Goal: Communication & Community: Participate in discussion

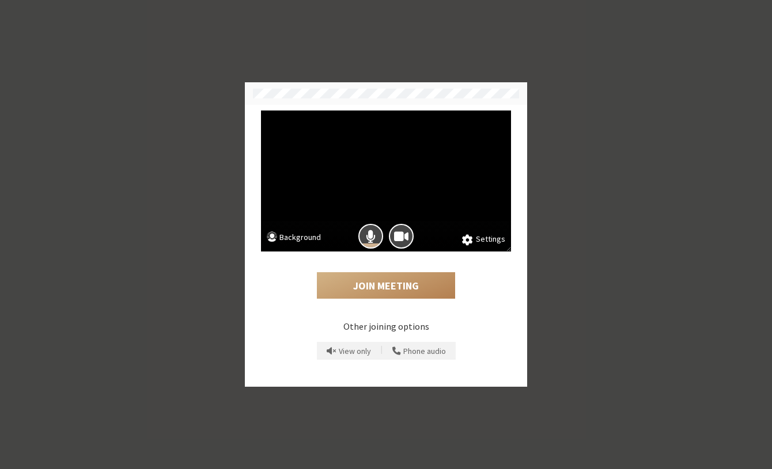
click at [509, 237] on div at bounding box center [386, 236] width 250 height 31
click at [491, 240] on button "Settings" at bounding box center [483, 239] width 43 height 13
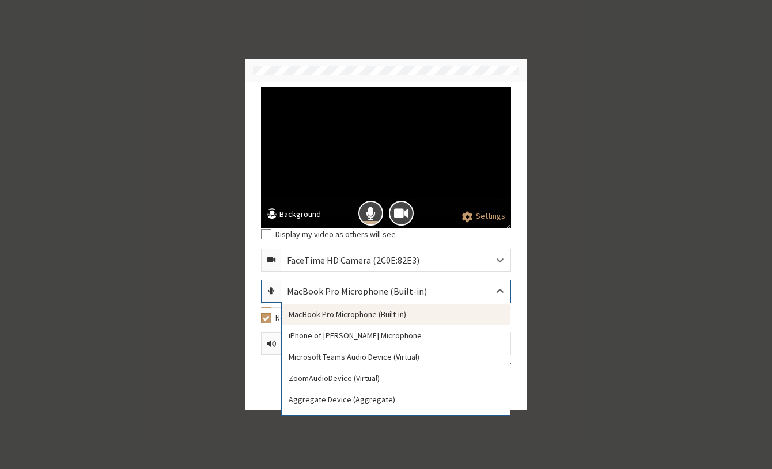
click at [479, 292] on div "MacBook Pro Microphone (Built-in)" at bounding box center [395, 291] width 229 height 22
click at [516, 271] on div "Settings Background Display my video as others will see FaceTime HD Camera (2C0…" at bounding box center [386, 246] width 282 height 328
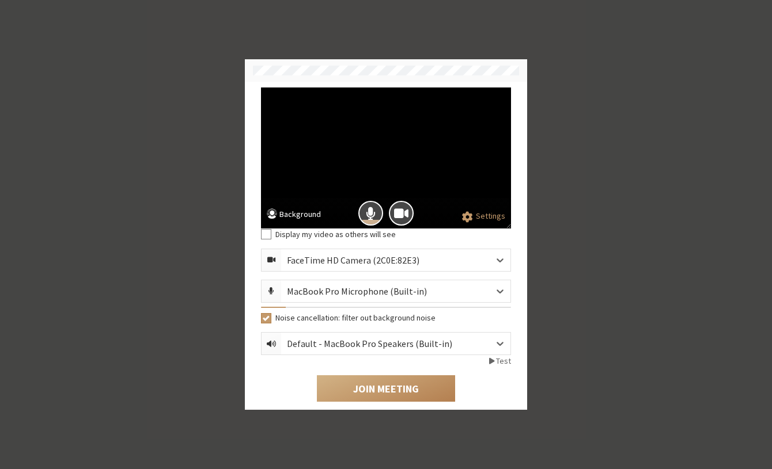
click at [457, 339] on div "Default - MacBook Pro Speakers (Built-in)" at bounding box center [379, 344] width 184 height 14
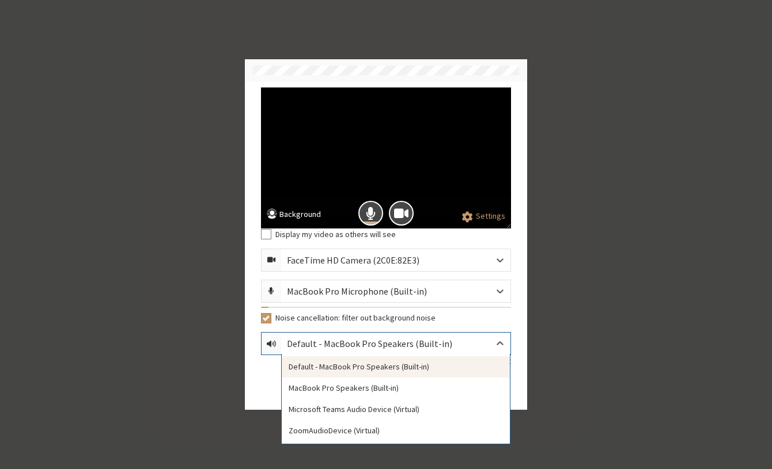
click at [457, 342] on div "Default - MacBook Pro Speakers (Built-in)" at bounding box center [379, 344] width 184 height 14
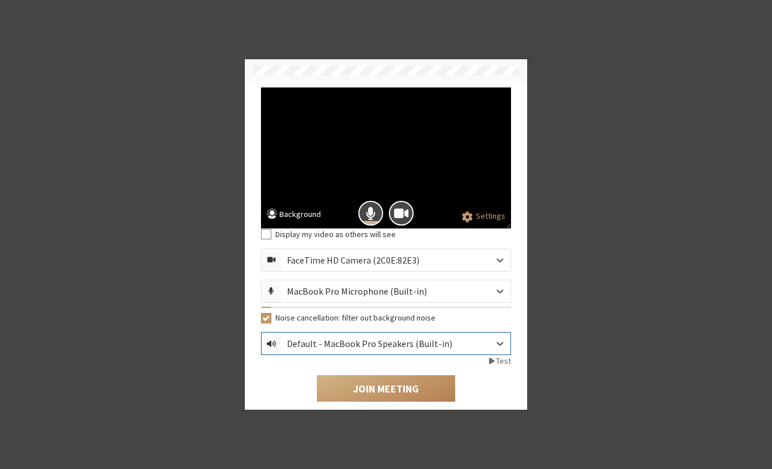
click at [448, 267] on div "FaceTime HD Camera (2C0E:82E3)" at bounding box center [395, 260] width 229 height 22
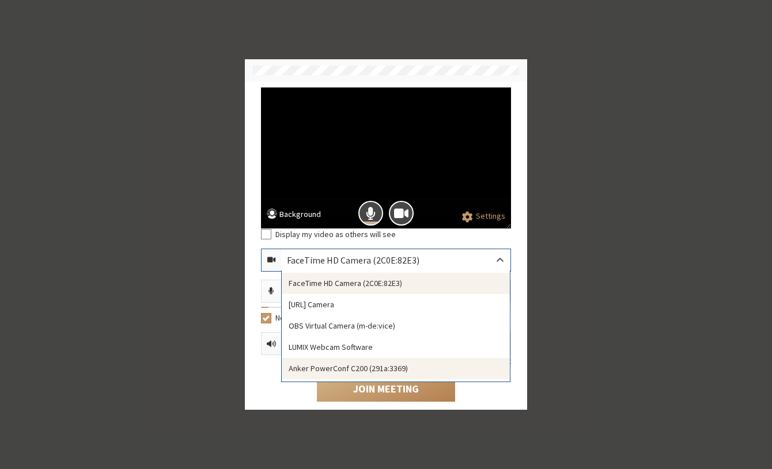
click at [386, 369] on div "Anker PowerConf C200 (291a:3369)" at bounding box center [396, 368] width 228 height 21
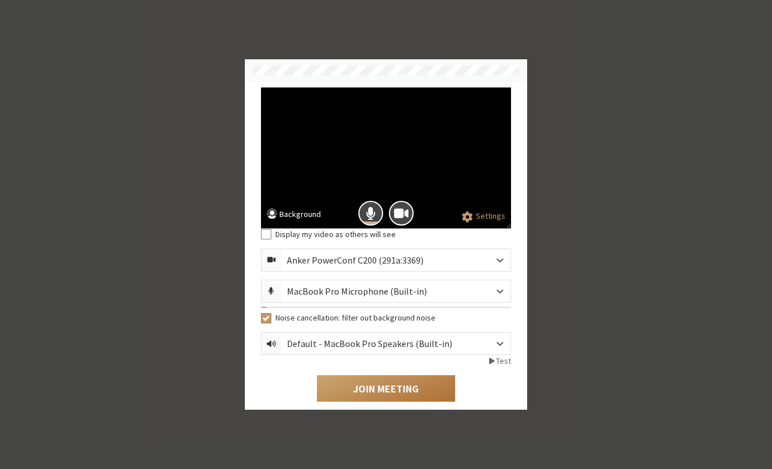
click at [381, 401] on button "Join Meeting" at bounding box center [386, 389] width 138 height 26
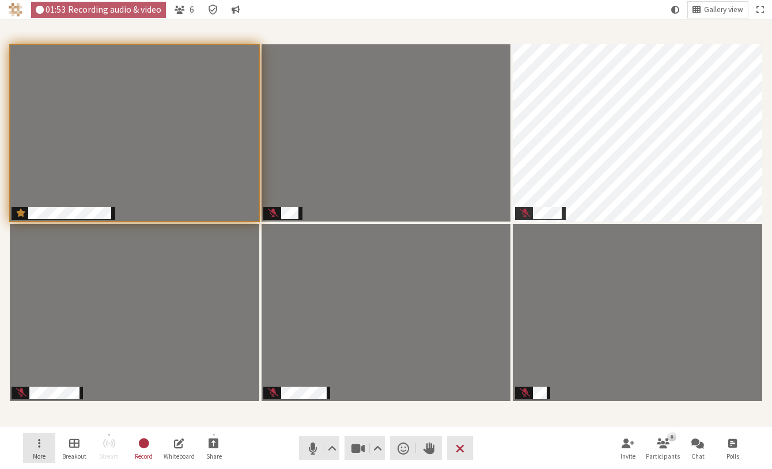
click at [32, 441] on button "More" at bounding box center [39, 448] width 32 height 31
click at [376, 448] on span "Video setting" at bounding box center [377, 449] width 9 height 16
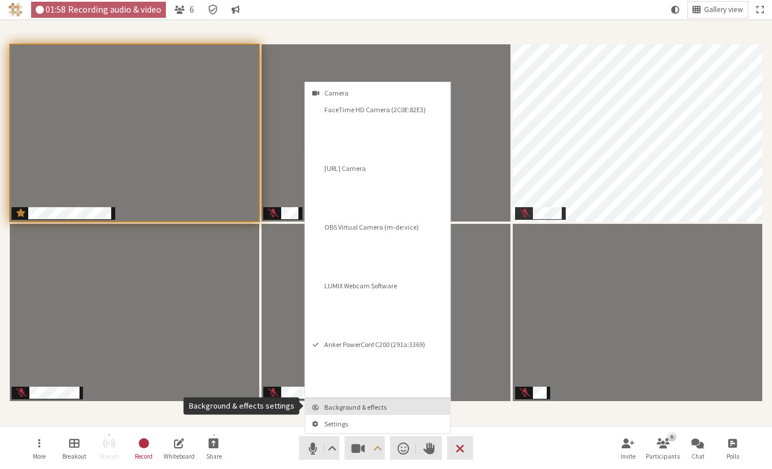
click at [373, 410] on span "Background & effects" at bounding box center [384, 407] width 121 height 7
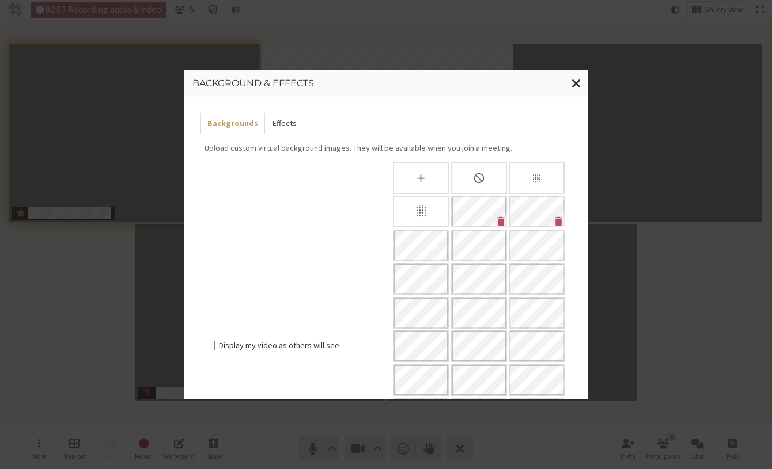
click at [274, 125] on button "Effects" at bounding box center [284, 123] width 38 height 21
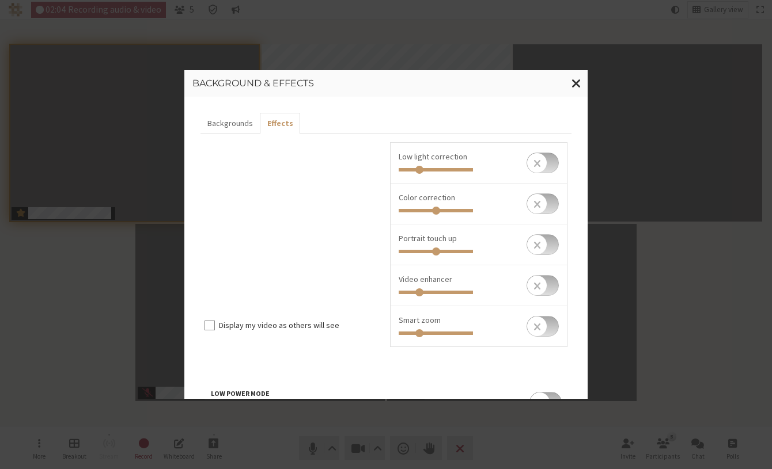
click at [529, 244] on input "checkbox" at bounding box center [542, 244] width 32 height 21
checkbox input "true"
click at [578, 80] on span "Close modal" at bounding box center [576, 83] width 10 height 14
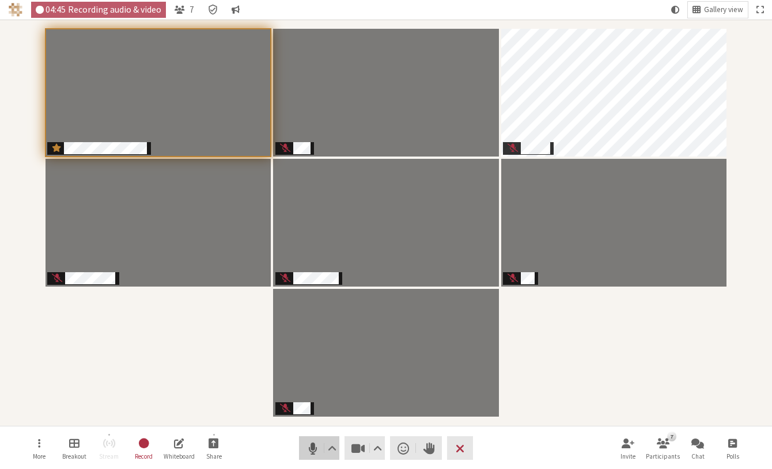
click at [313, 453] on span "Mute (⌘+Shift+A)" at bounding box center [313, 449] width 16 height 16
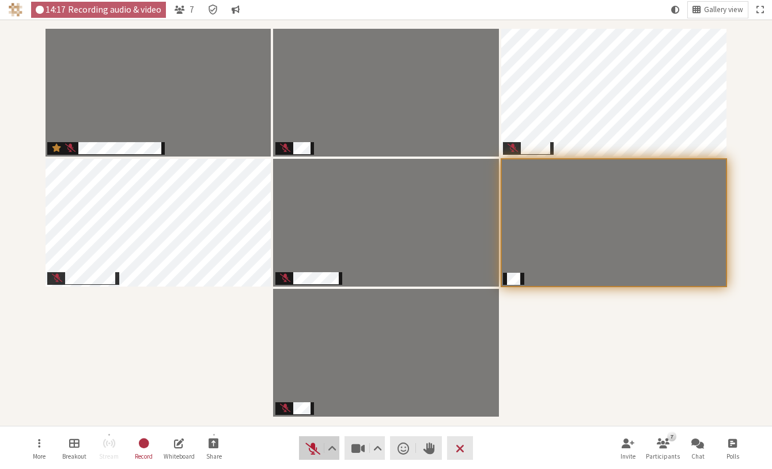
click at [306, 449] on span "Unmute (⌘+Shift+A)" at bounding box center [313, 449] width 16 height 16
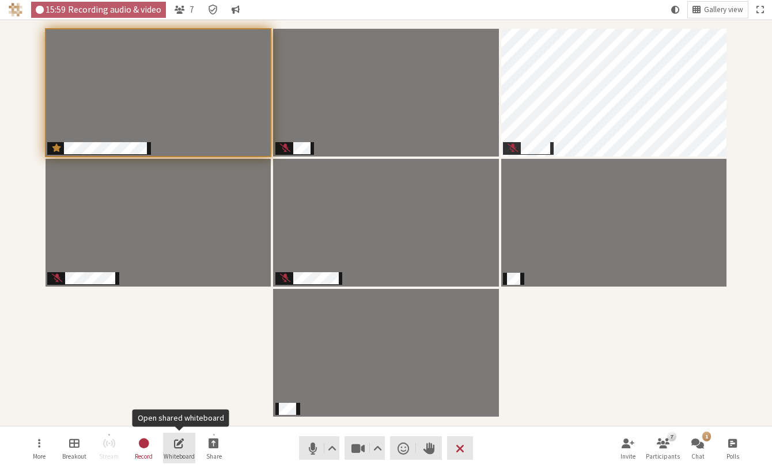
click at [193, 457] on span "Whiteboard" at bounding box center [179, 456] width 31 height 7
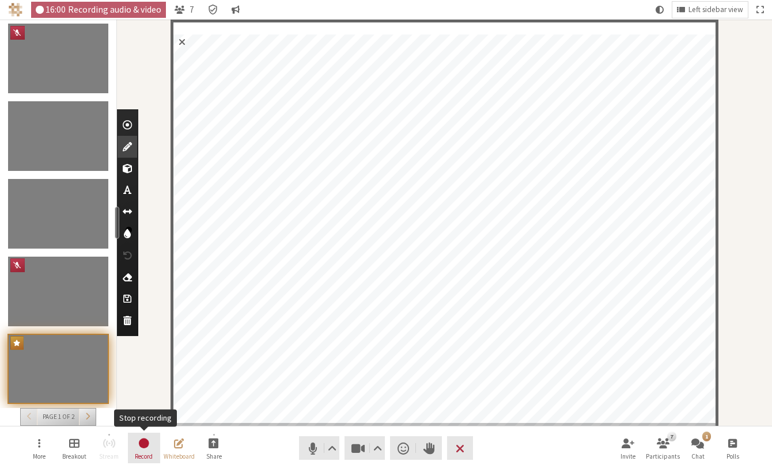
click at [158, 456] on button "Record" at bounding box center [144, 448] width 32 height 31
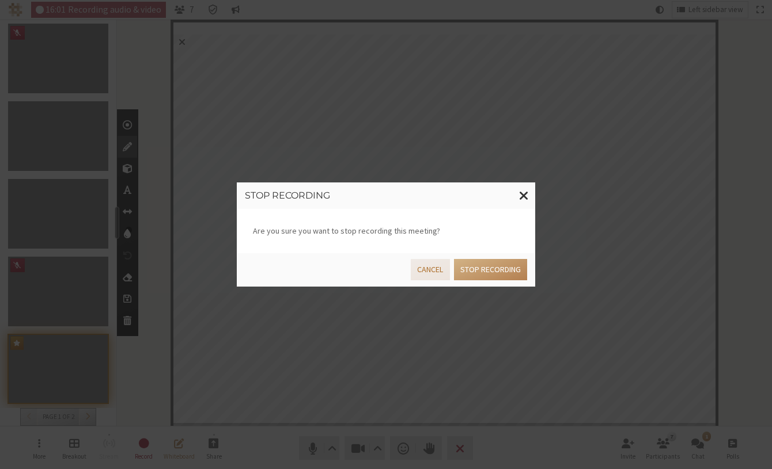
click at [437, 268] on button "Cancel" at bounding box center [430, 269] width 39 height 21
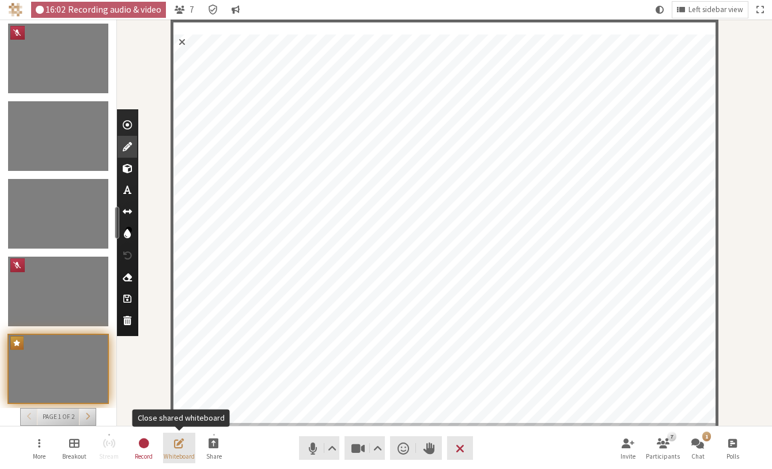
click at [180, 458] on span "Whiteboard" at bounding box center [179, 456] width 31 height 7
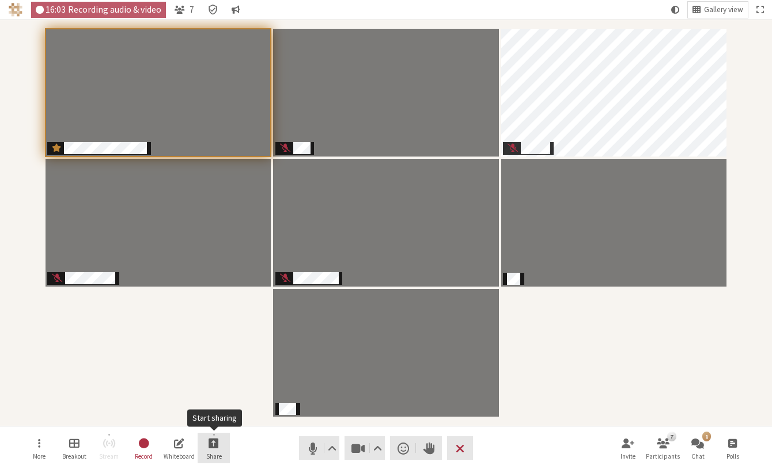
click at [213, 450] on span "Start sharing" at bounding box center [214, 443] width 10 height 13
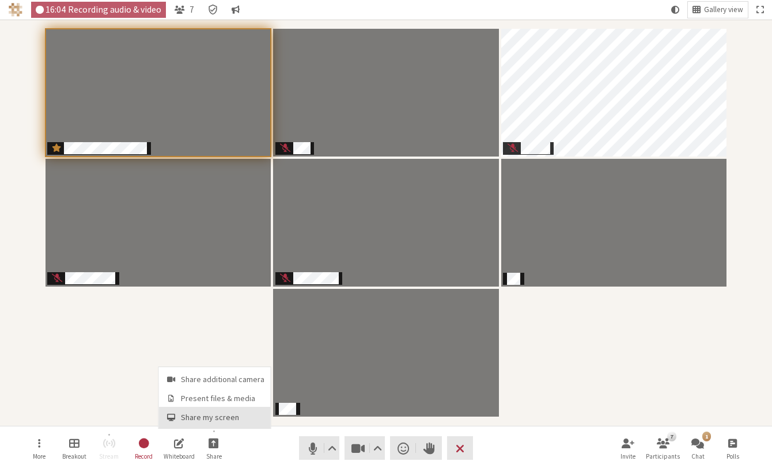
click at [212, 415] on span "Share my screen" at bounding box center [223, 418] width 84 height 9
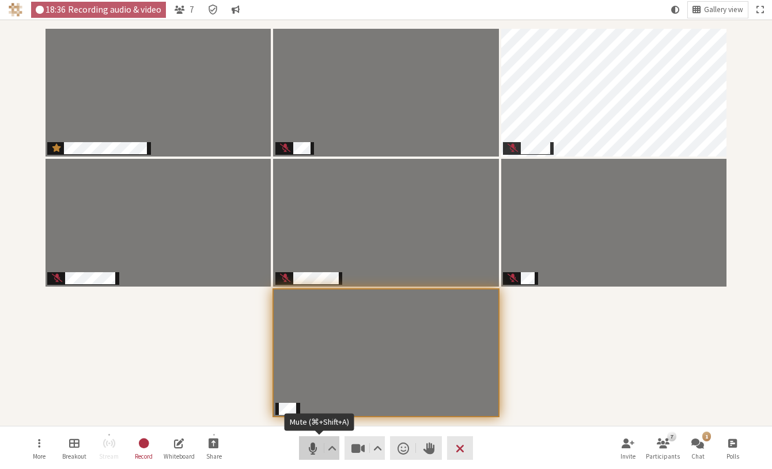
click at [311, 451] on span "Mute (⌘+Shift+A)" at bounding box center [313, 449] width 16 height 16
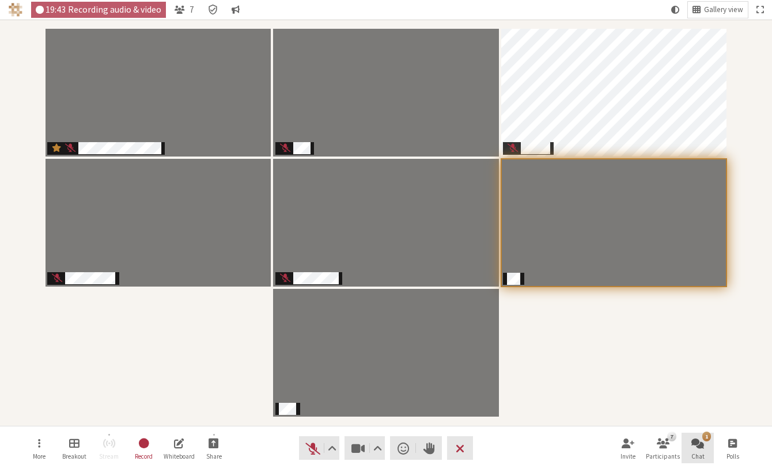
click at [693, 449] on span "Open chat" at bounding box center [697, 443] width 13 height 13
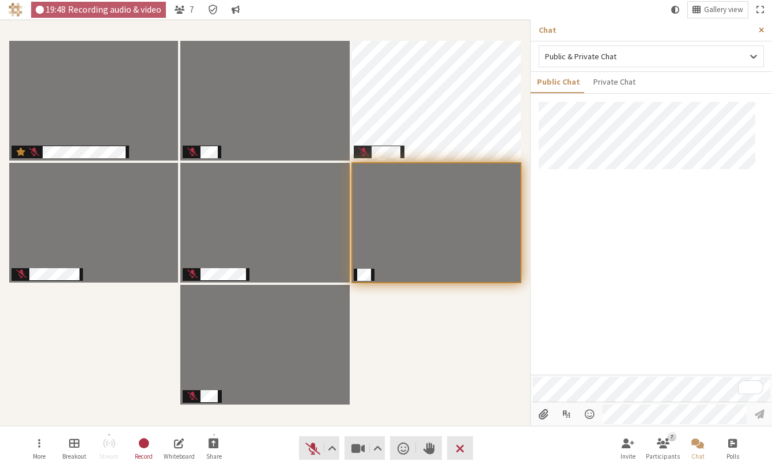
click at [760, 32] on span "Close sidebar" at bounding box center [761, 30] width 5 height 9
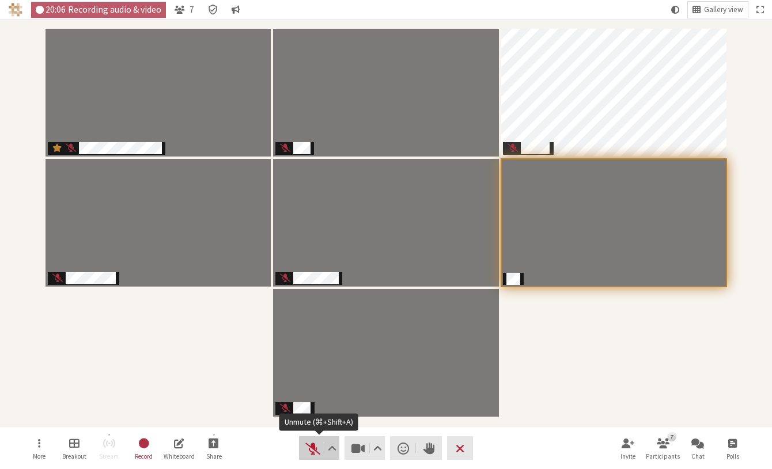
click at [306, 447] on span "Unmute (⌘+Shift+A)" at bounding box center [313, 449] width 16 height 16
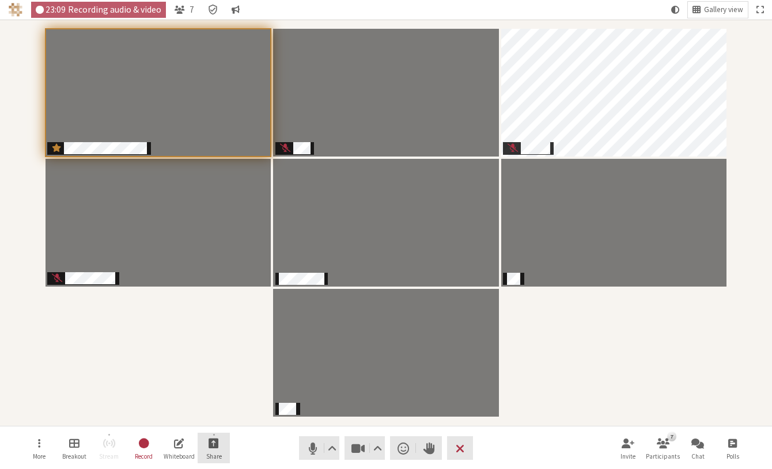
click at [208, 437] on button "Share" at bounding box center [214, 448] width 32 height 31
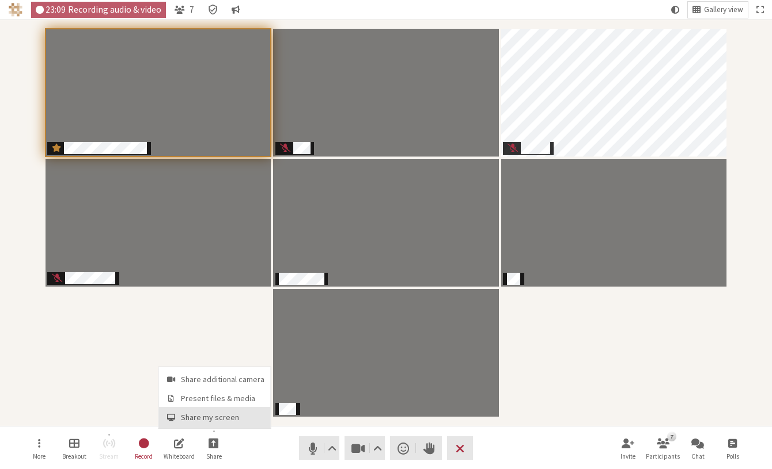
click at [210, 416] on span "Share my screen" at bounding box center [223, 418] width 84 height 9
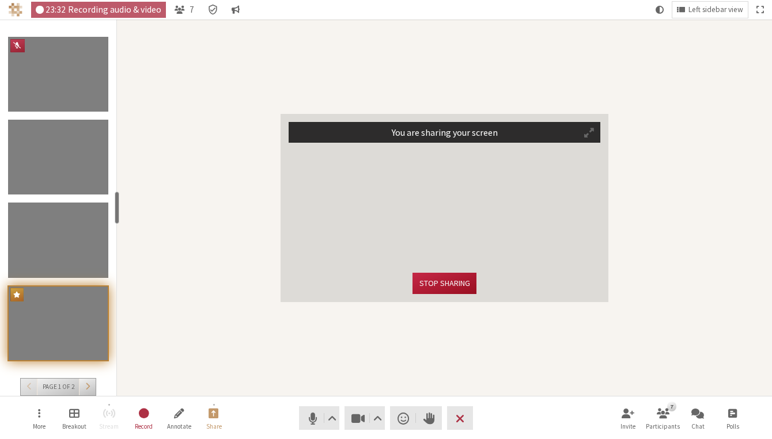
click at [437, 277] on button "Stop sharing" at bounding box center [443, 283] width 63 height 21
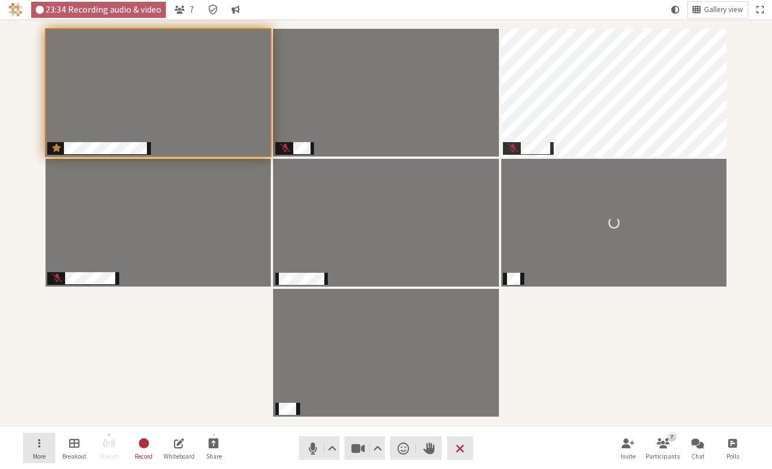
click at [44, 446] on button "More" at bounding box center [39, 448] width 32 height 31
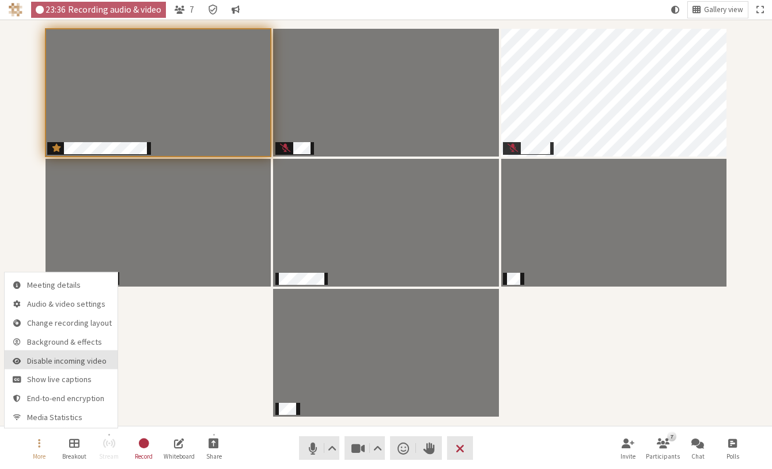
click at [85, 359] on span "Disable incoming video" at bounding box center [69, 361] width 85 height 9
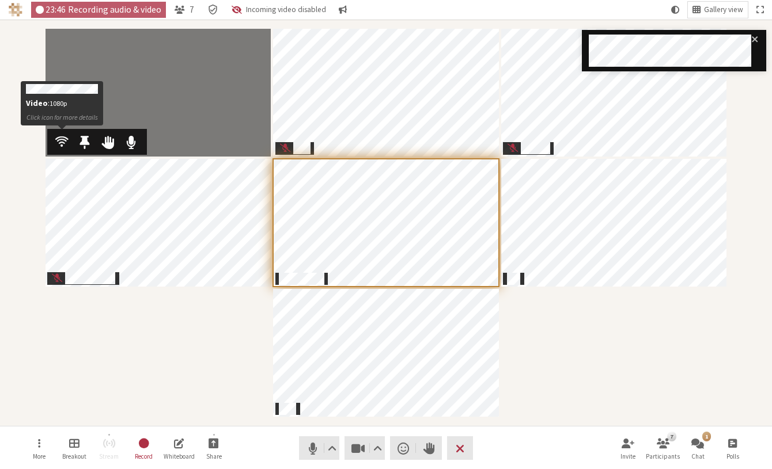
click at [60, 142] on span "Participants" at bounding box center [61, 141] width 13 height 15
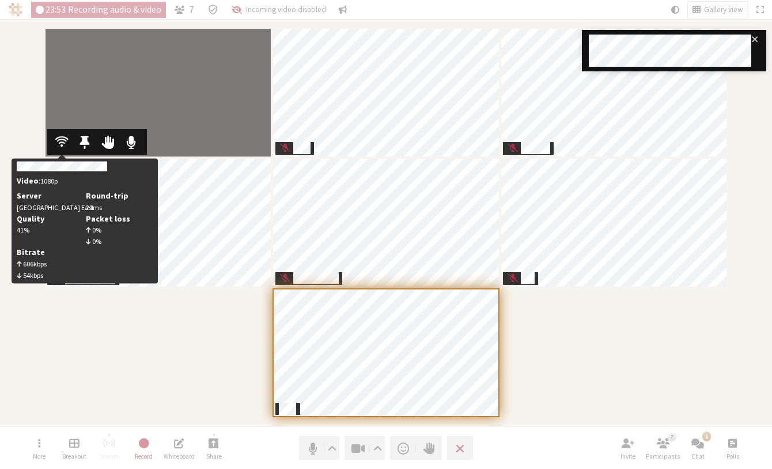
click at [60, 142] on span "Participants" at bounding box center [61, 141] width 13 height 15
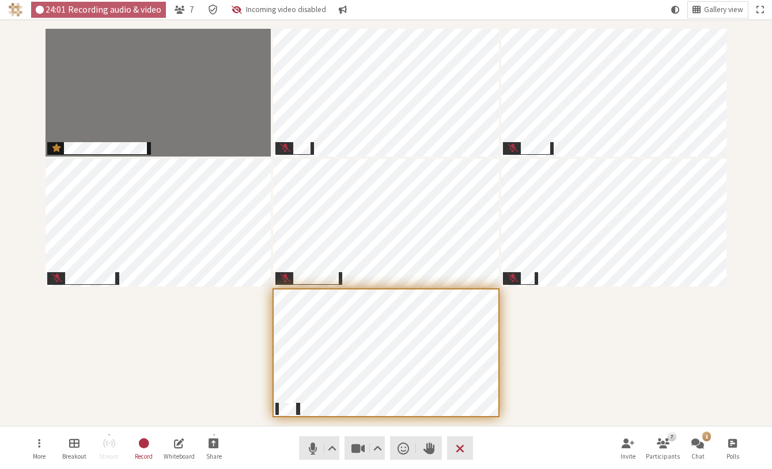
click at [215, 359] on div "Participants" at bounding box center [386, 223] width 756 height 391
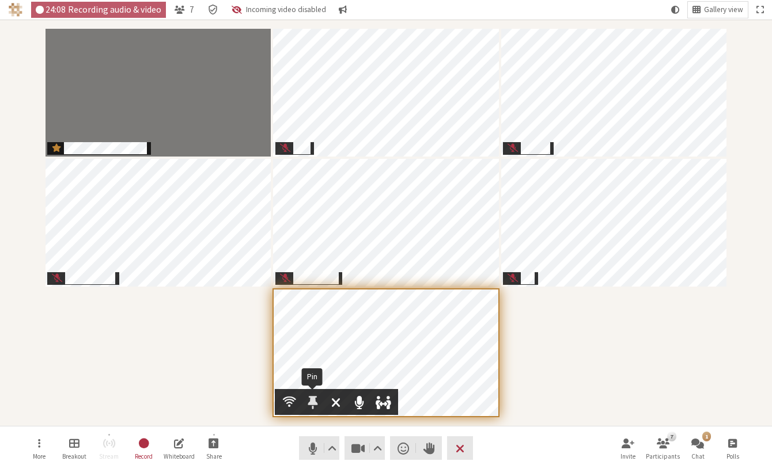
click at [314, 400] on span "Participants" at bounding box center [313, 402] width 10 height 15
click at [302, 373] on li "Pin for you only" at bounding box center [312, 373] width 144 height 28
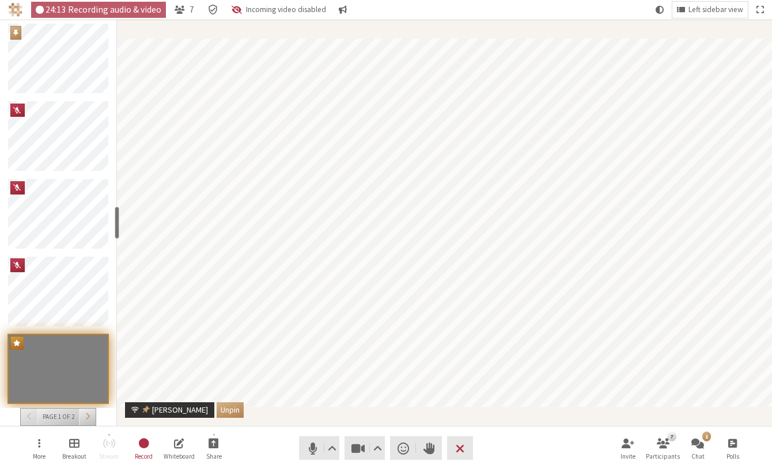
click at [217, 407] on button "Unpin" at bounding box center [230, 411] width 27 height 16
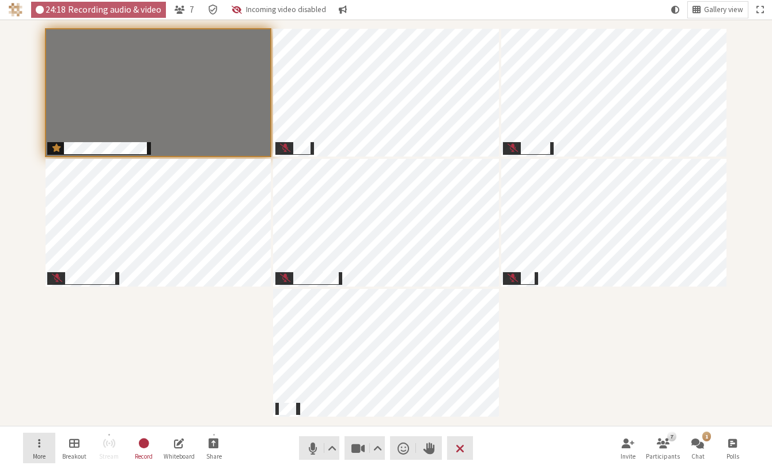
click at [38, 449] on span "Open menu" at bounding box center [39, 443] width 2 height 13
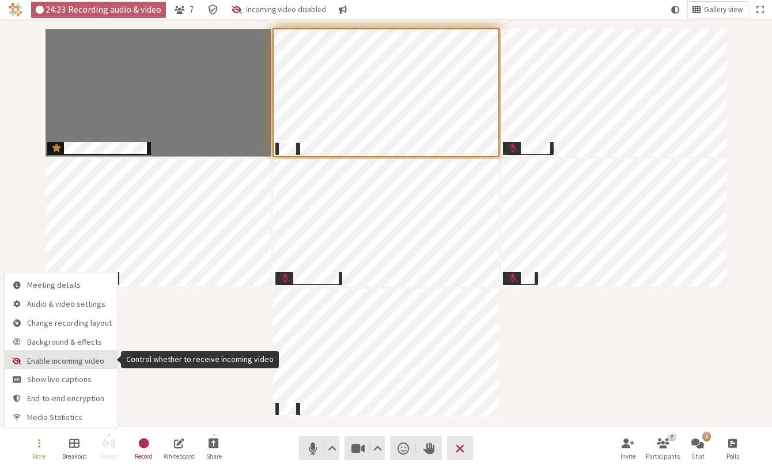
click at [47, 365] on span "Enable incoming video" at bounding box center [69, 361] width 85 height 9
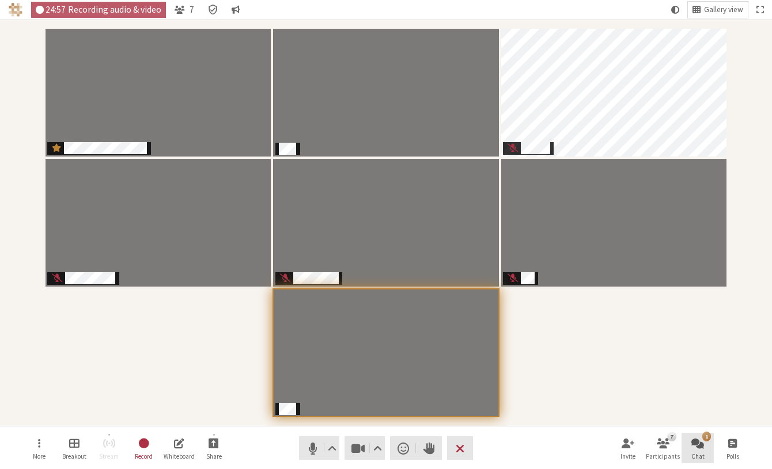
click at [698, 446] on span "Open chat" at bounding box center [697, 443] width 13 height 13
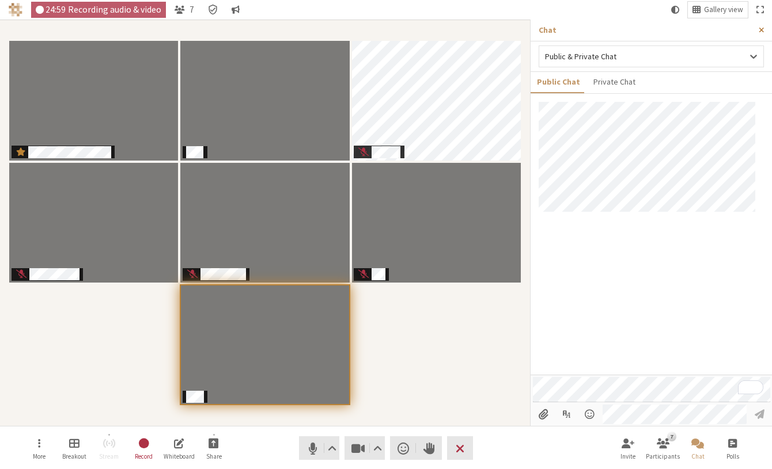
click at [762, 32] on span "Close sidebar" at bounding box center [761, 30] width 5 height 9
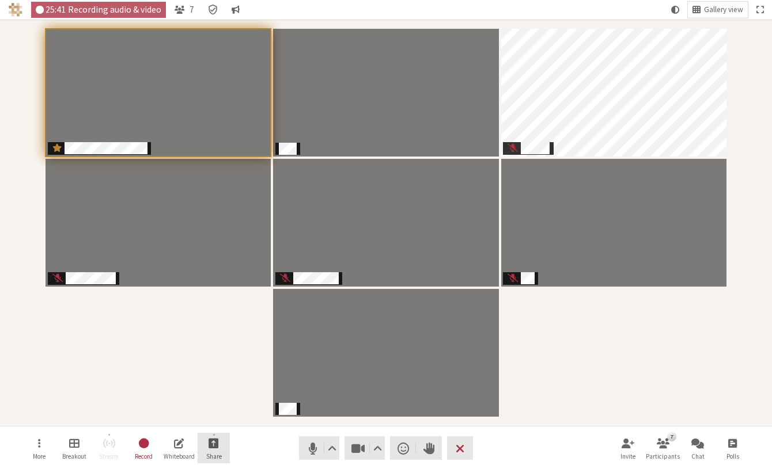
click at [222, 446] on button "Share" at bounding box center [214, 448] width 32 height 31
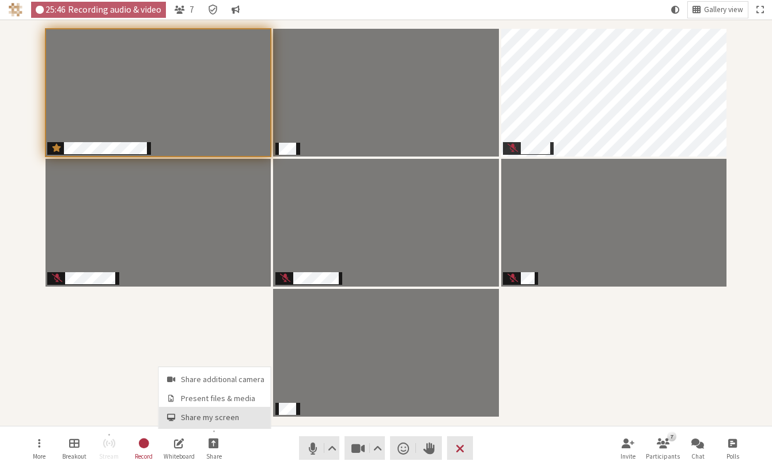
click at [226, 416] on span "Share my screen" at bounding box center [223, 418] width 84 height 9
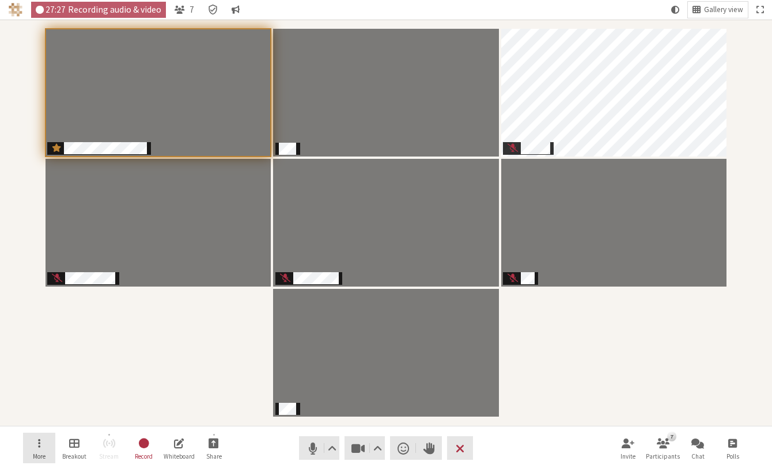
click at [43, 444] on button "More" at bounding box center [39, 448] width 32 height 31
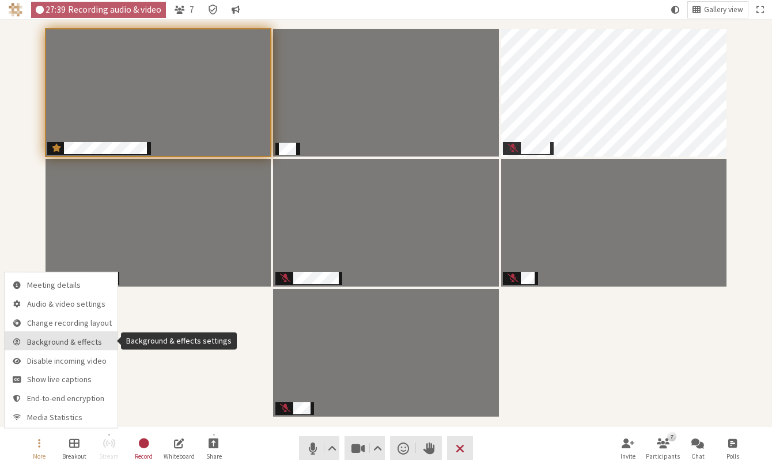
click at [81, 342] on span "Background & effects" at bounding box center [69, 342] width 85 height 9
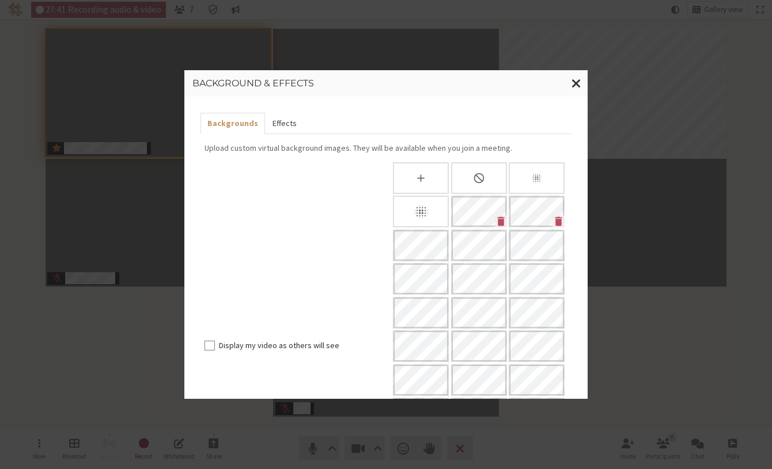
click at [278, 120] on button "Effects" at bounding box center [284, 123] width 38 height 21
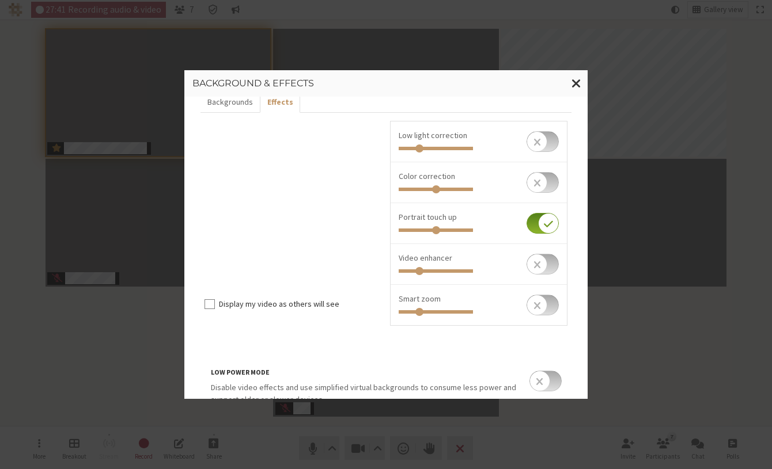
scroll to position [63, 0]
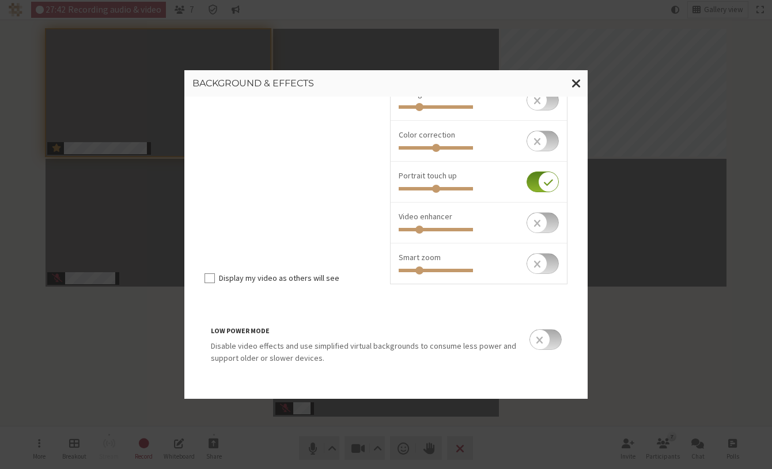
click at [536, 343] on input "checkbox" at bounding box center [545, 339] width 32 height 21
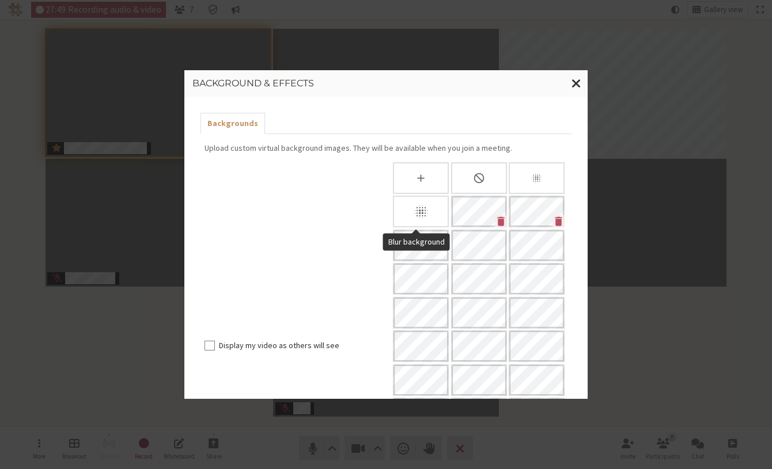
click at [415, 213] on icon "Blur background" at bounding box center [420, 212] width 13 height 13
click at [575, 84] on span "Close modal" at bounding box center [576, 83] width 10 height 14
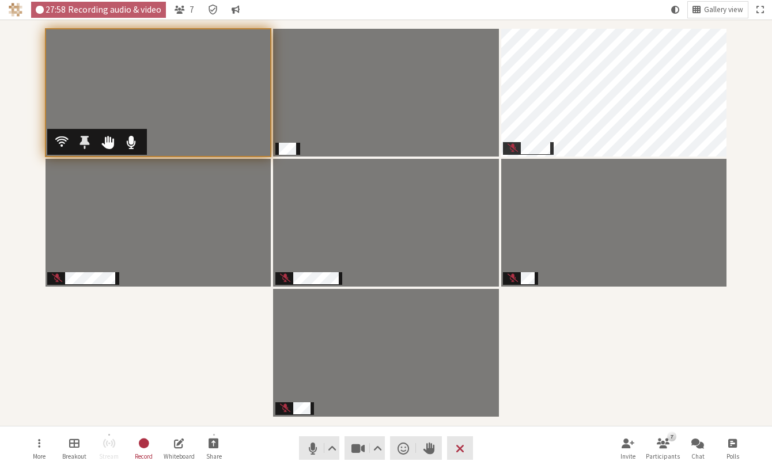
click at [86, 144] on span "Participants" at bounding box center [84, 142] width 10 height 15
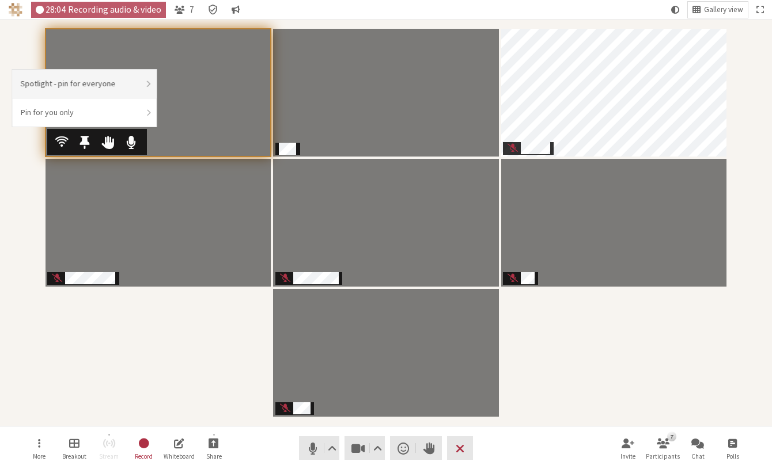
click at [103, 83] on li "Spotlight - pin for everyone" at bounding box center [85, 84] width 144 height 29
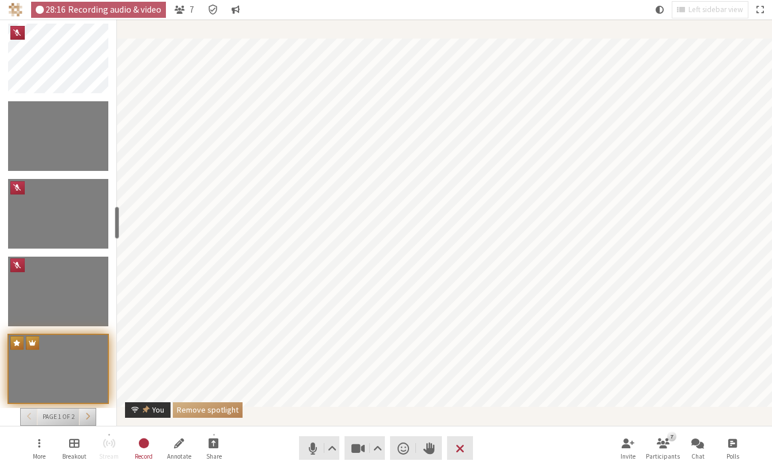
click at [202, 408] on button "Remove spotlight" at bounding box center [208, 411] width 70 height 16
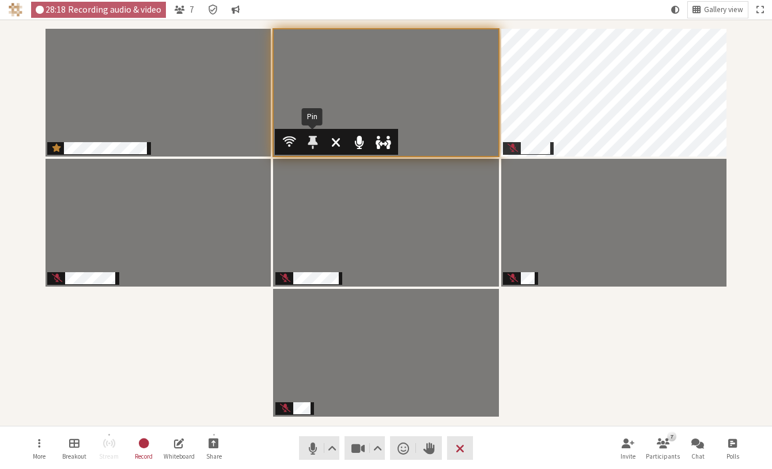
click at [312, 143] on span "Participants" at bounding box center [313, 142] width 10 height 15
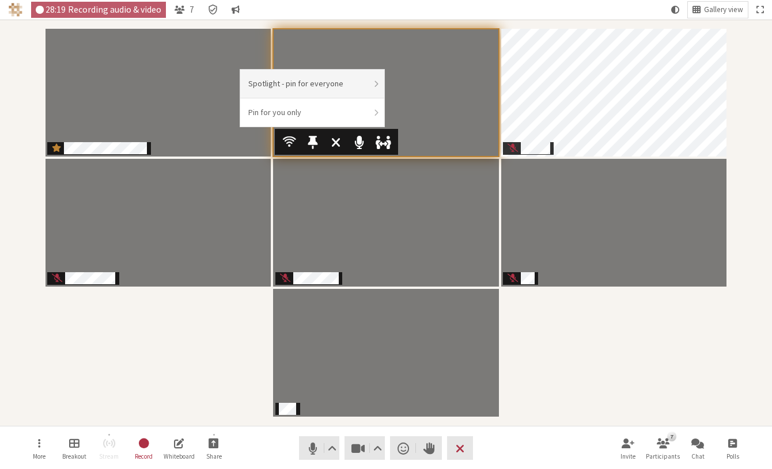
click at [304, 81] on li "Spotlight - pin for everyone" at bounding box center [312, 84] width 144 height 29
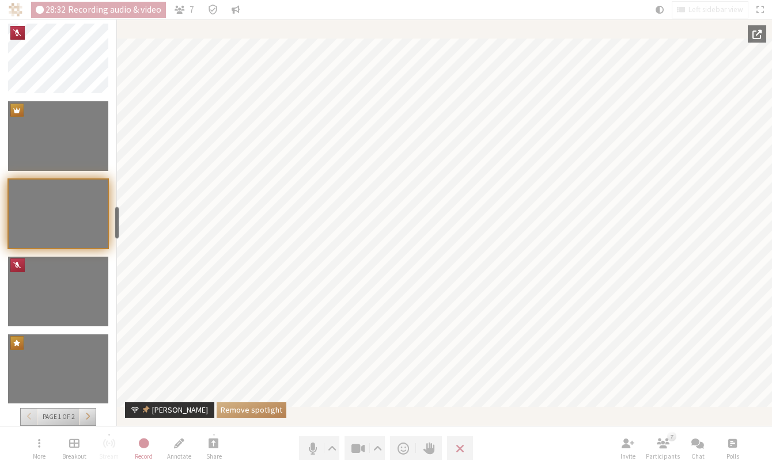
click at [228, 412] on button "Remove spotlight" at bounding box center [252, 411] width 70 height 16
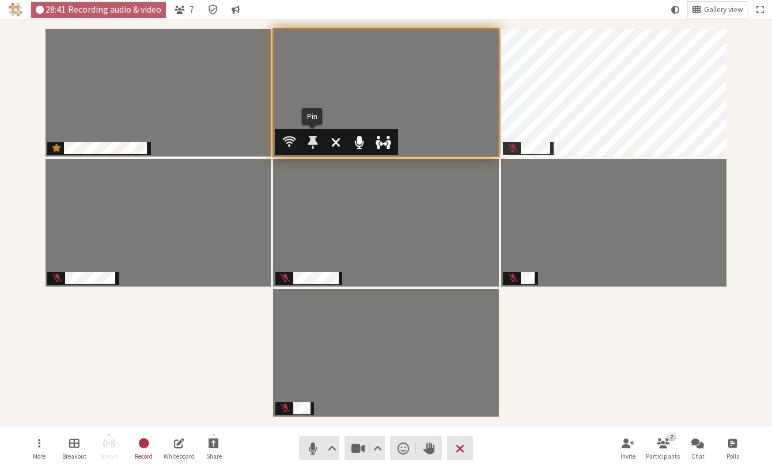
click at [311, 139] on span "Participants" at bounding box center [313, 142] width 10 height 15
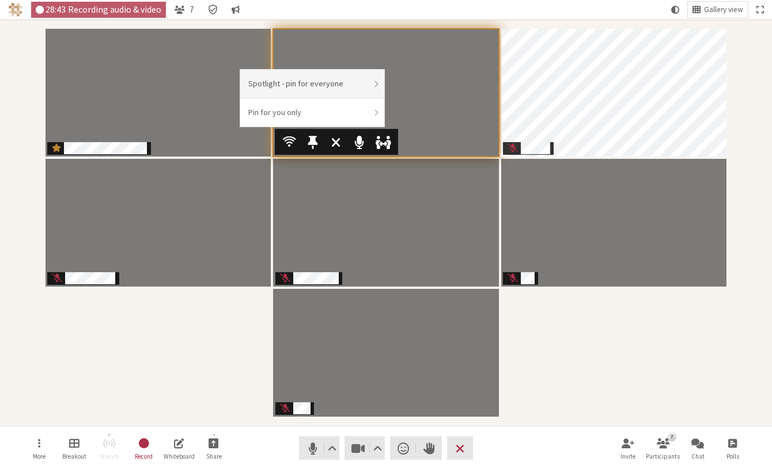
click at [317, 80] on li "Spotlight - pin for everyone" at bounding box center [312, 84] width 144 height 29
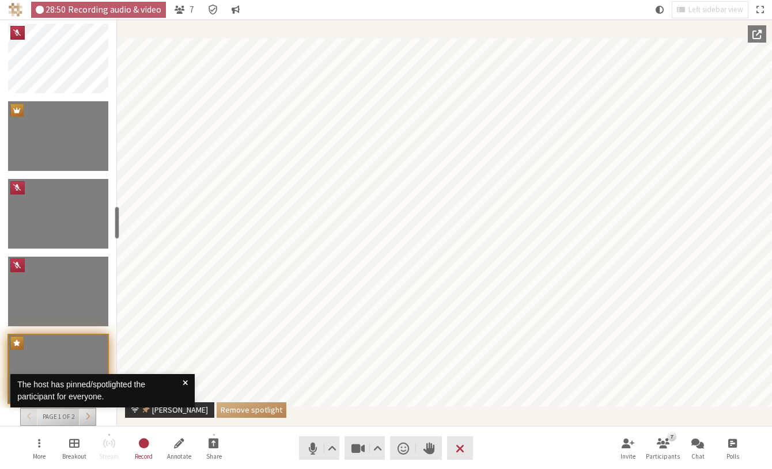
click at [217, 412] on button "Remove spotlight" at bounding box center [252, 411] width 70 height 16
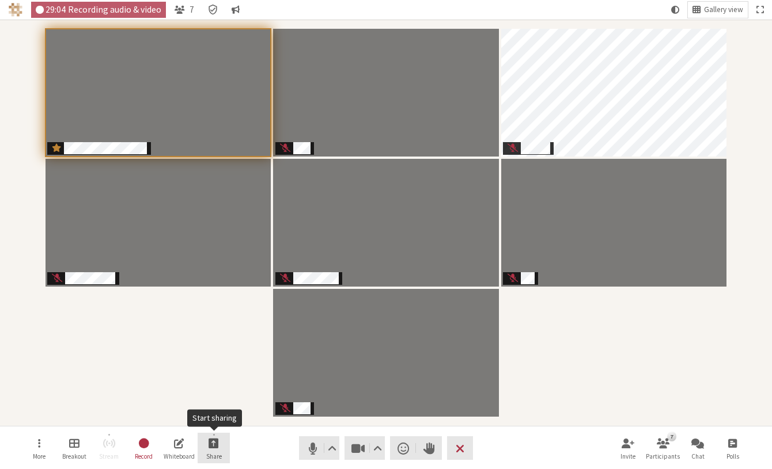
click at [224, 450] on button "Share" at bounding box center [214, 448] width 32 height 31
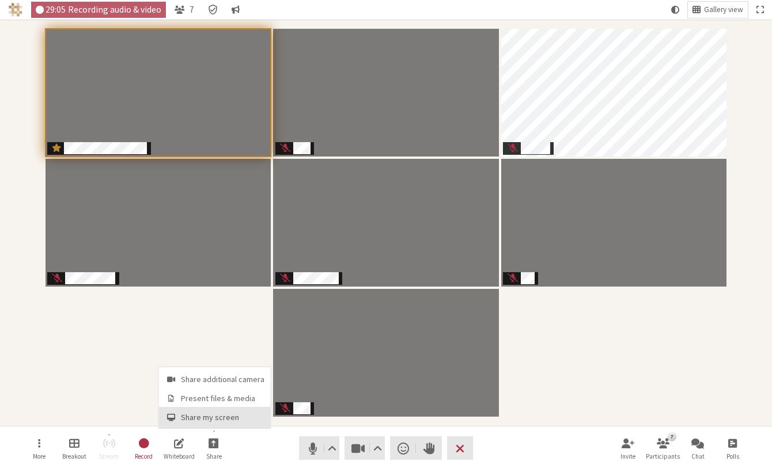
click at [206, 418] on span "Share my screen" at bounding box center [223, 418] width 84 height 9
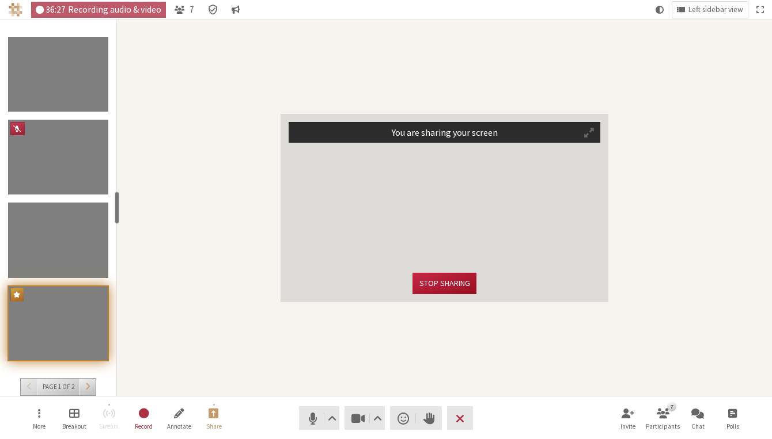
click at [448, 290] on button "Stop sharing" at bounding box center [443, 283] width 63 height 21
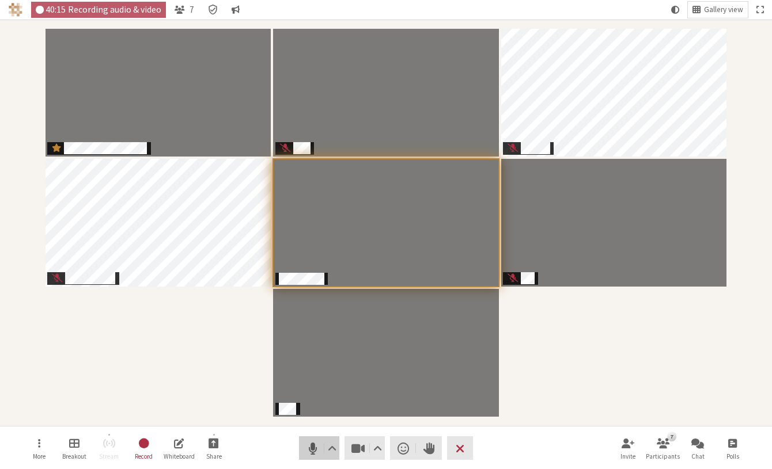
click at [314, 445] on span "Mute (⌘+Shift+A)" at bounding box center [313, 449] width 16 height 16
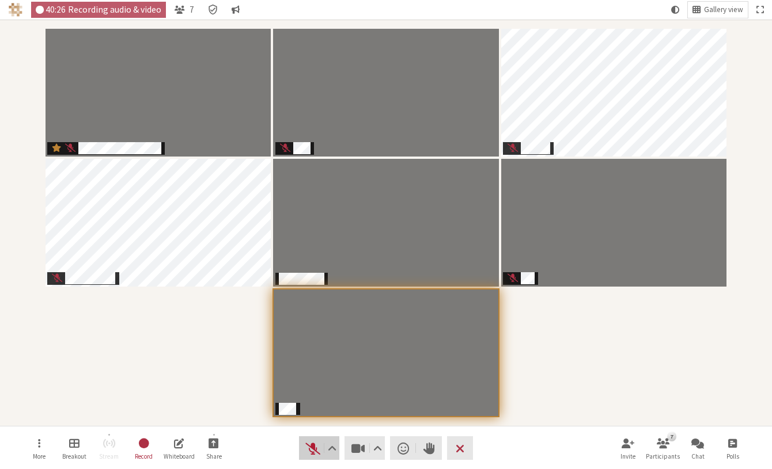
click at [313, 449] on span "Unmute (⌘+Shift+A)" at bounding box center [313, 449] width 16 height 16
click at [312, 450] on span "Mute (⌘+Shift+A)" at bounding box center [313, 449] width 16 height 16
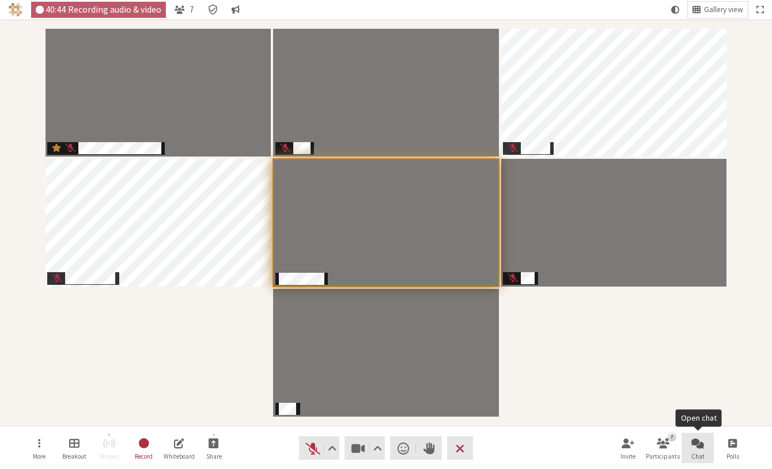
drag, startPoint x: 697, startPoint y: 446, endPoint x: 696, endPoint y: 433, distance: 13.8
click at [697, 446] on span "Open chat" at bounding box center [697, 443] width 13 height 13
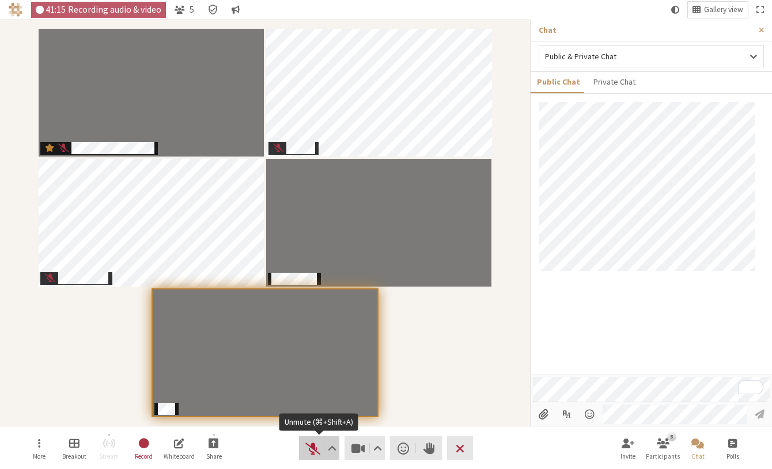
click at [312, 448] on span "Unmute (⌘+Shift+A)" at bounding box center [313, 449] width 16 height 16
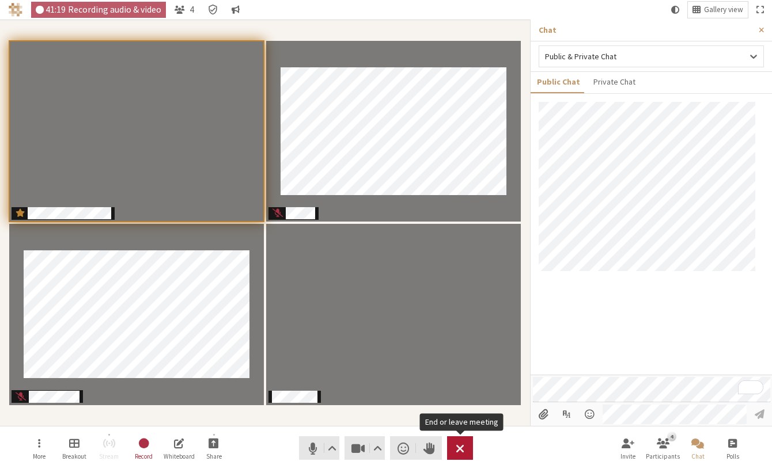
click at [465, 446] on button "Leave" at bounding box center [460, 449] width 26 height 24
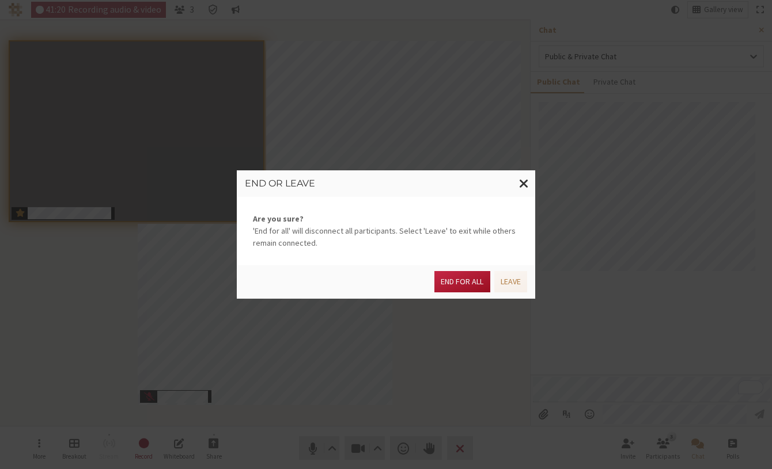
click at [466, 283] on button "End for all" at bounding box center [461, 281] width 55 height 21
